Goal: Complete application form

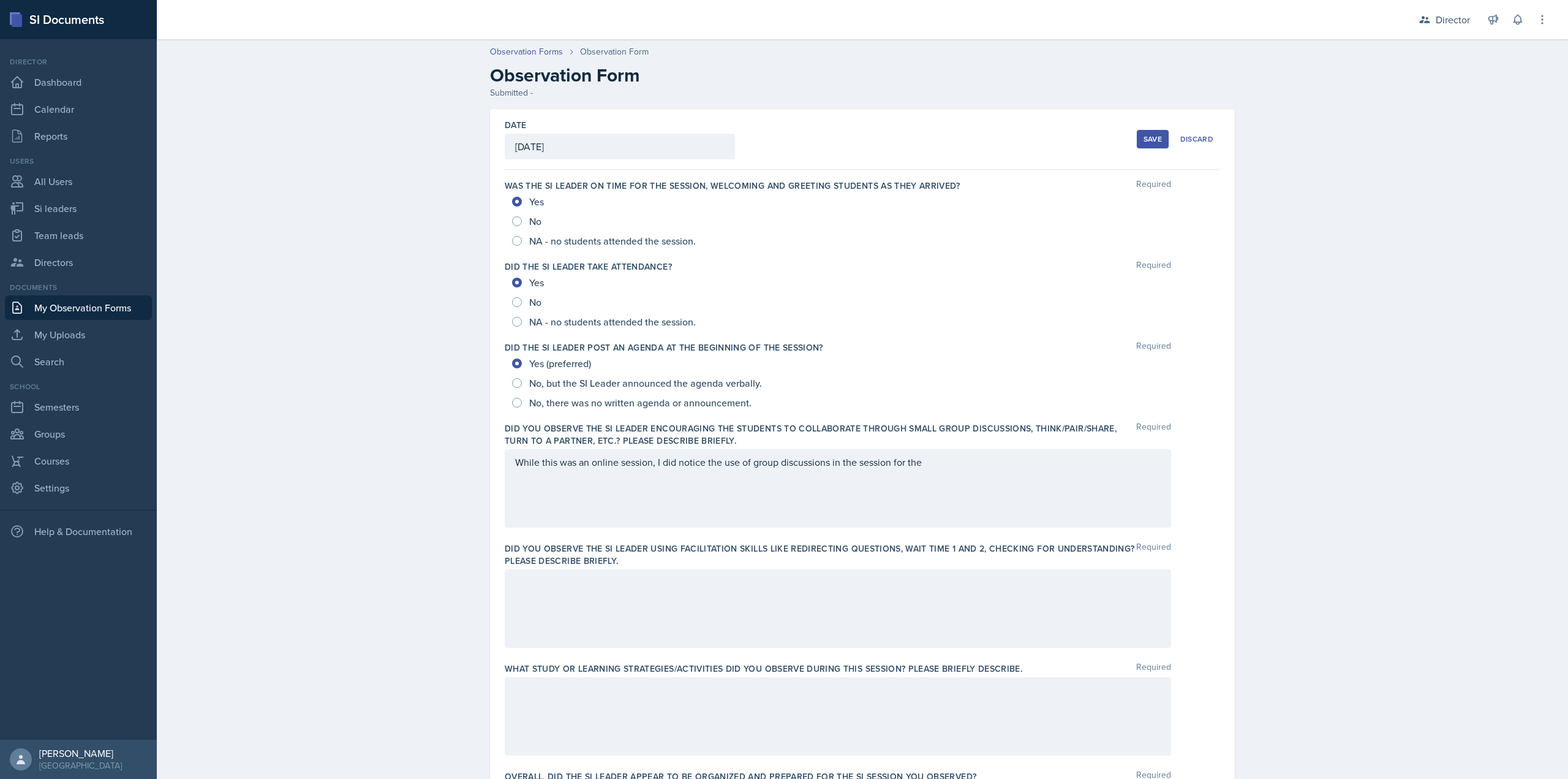
scroll to position [551, 0]
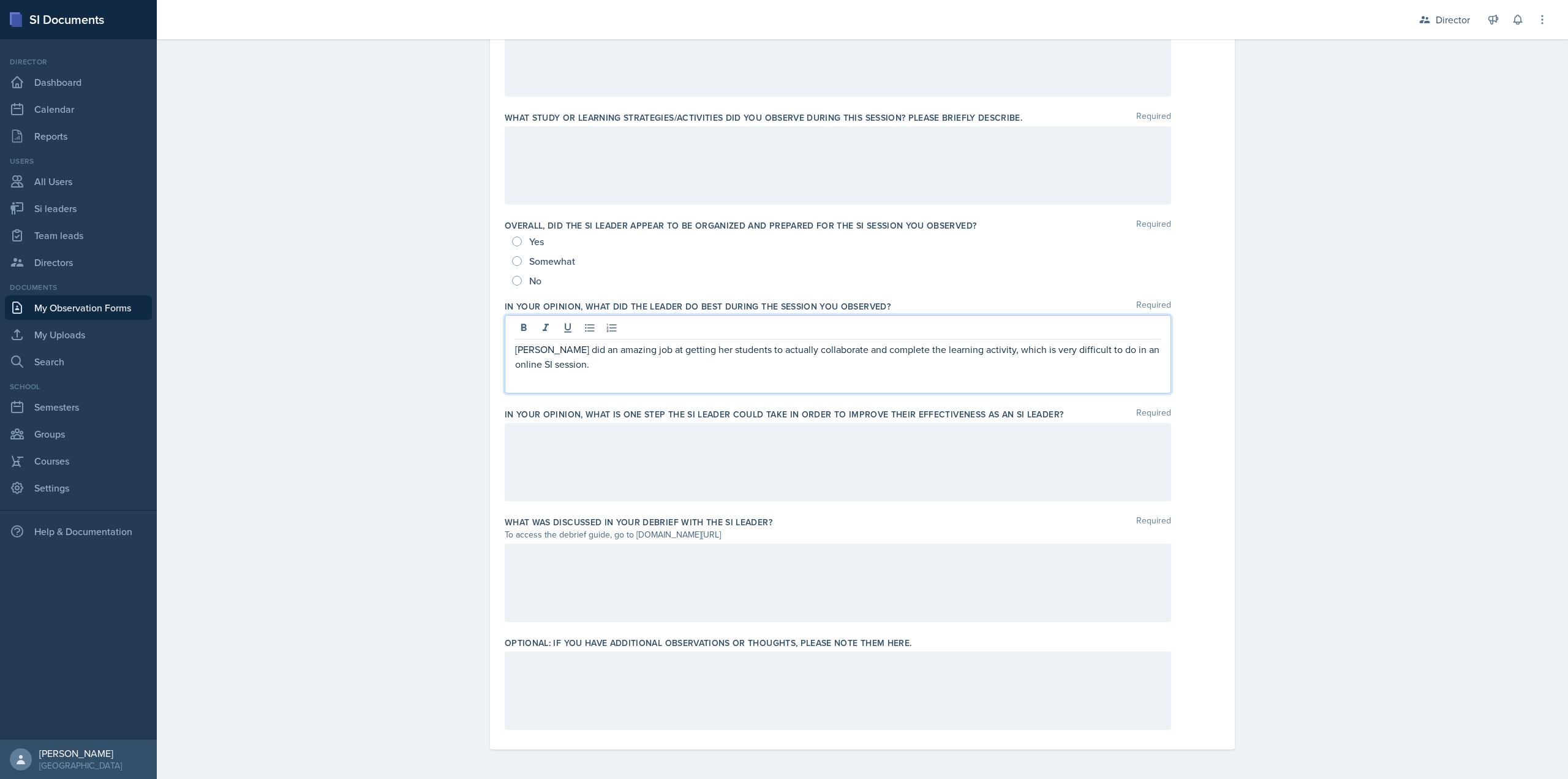
click at [663, 383] on div "[PERSON_NAME] did an amazing job at getting her students to actually collaborat…" at bounding box center [838, 354] width 666 height 79
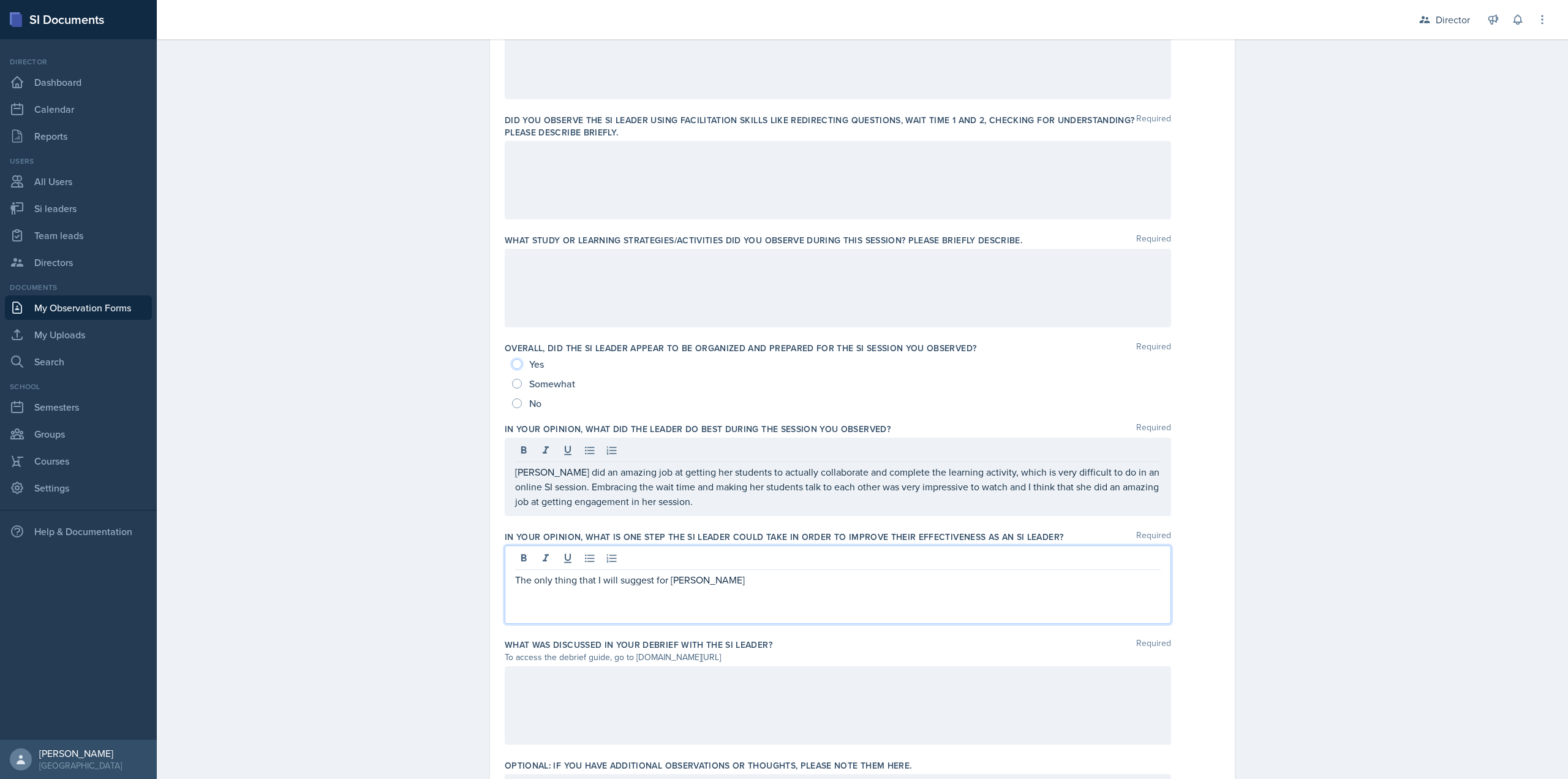
click at [512, 368] on input "Yes" at bounding box center [516, 363] width 10 height 10
radio input "true"
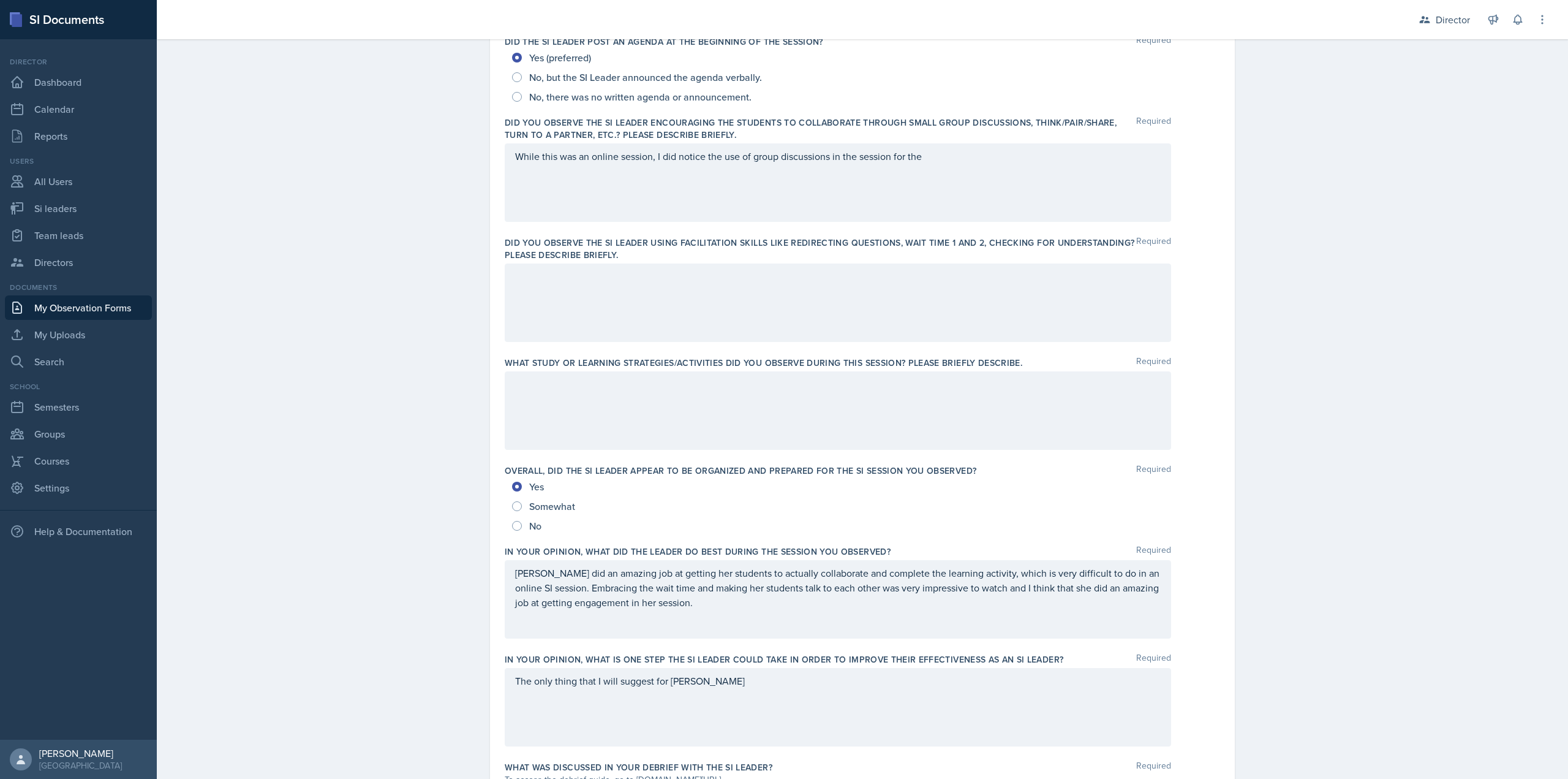
click at [579, 373] on div at bounding box center [838, 410] width 666 height 79
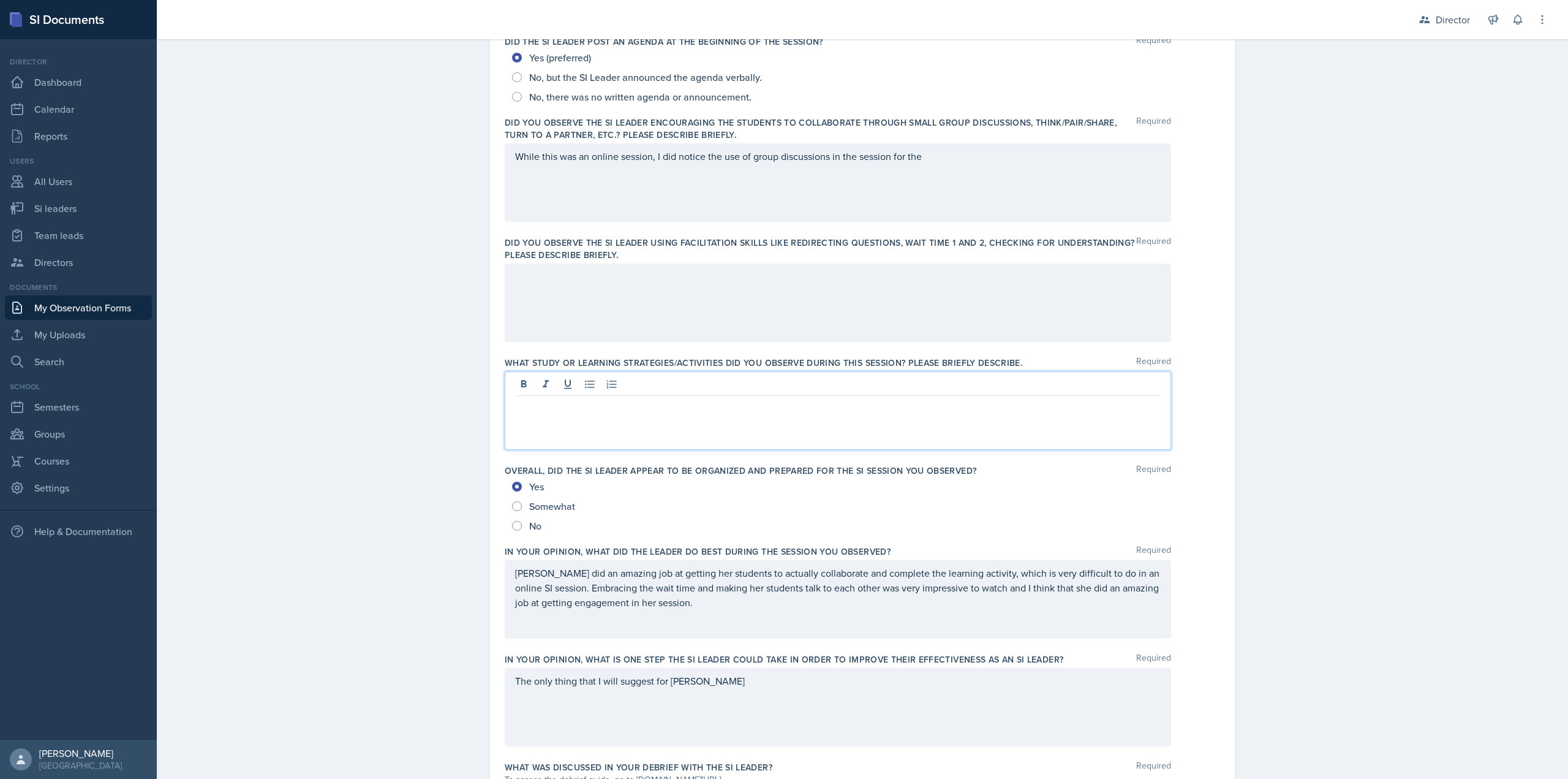
scroll to position [327, 0]
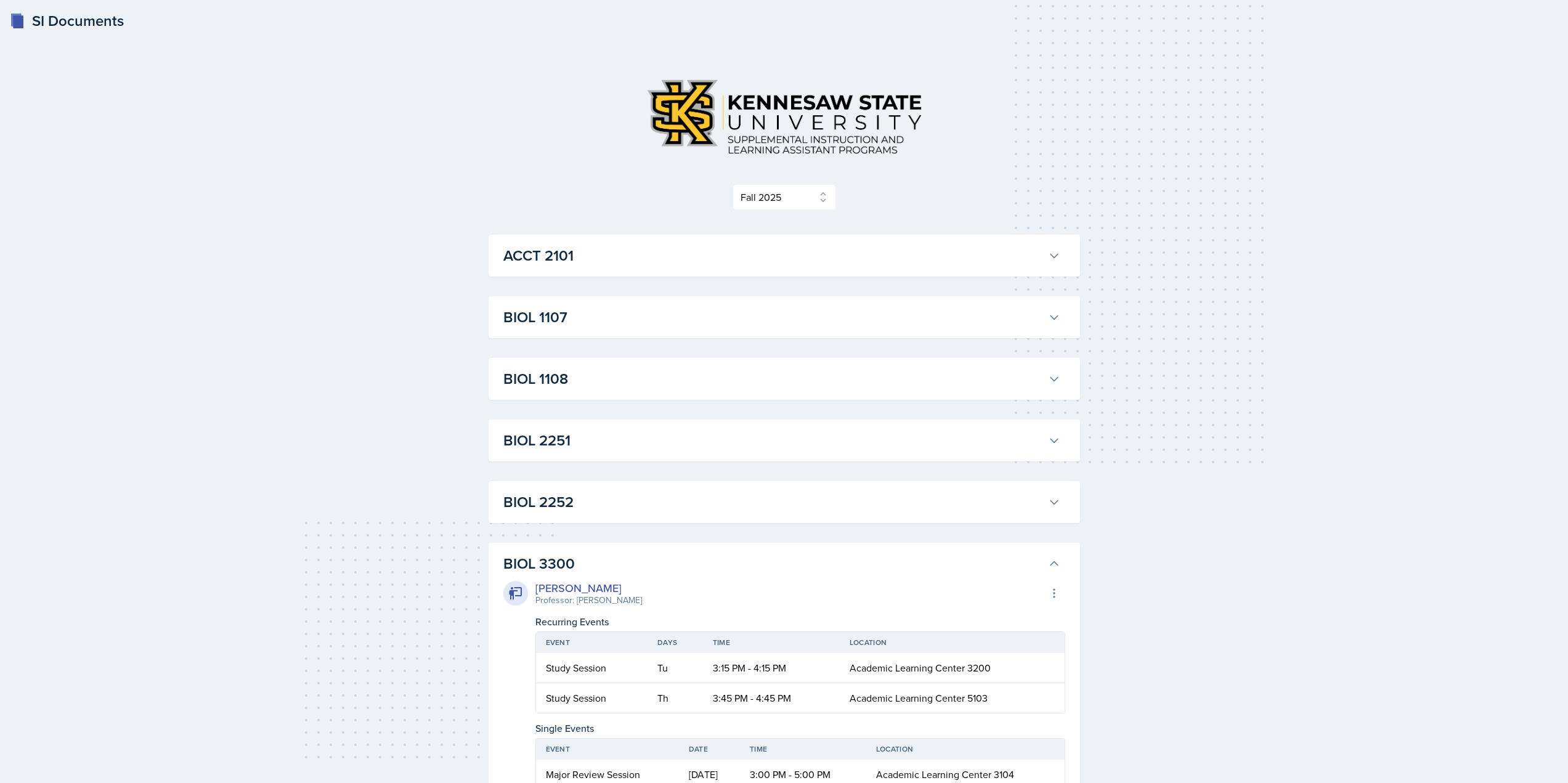
select select "2bed604d-1099-4043-b1bc-2365e8740244"
